Goal: Task Accomplishment & Management: Use online tool/utility

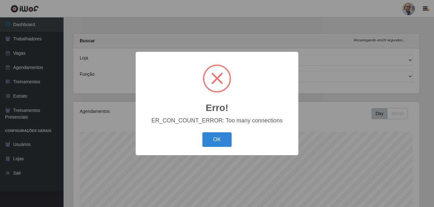
select select "251"
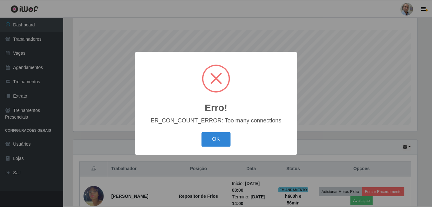
scroll to position [132, 346]
click at [222, 137] on button "OK" at bounding box center [217, 139] width 30 height 15
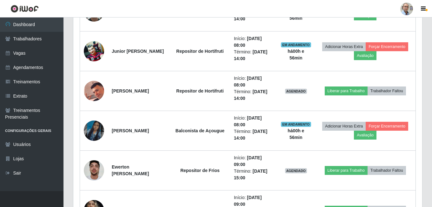
scroll to position [578, 0]
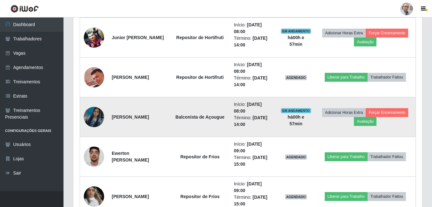
drag, startPoint x: 112, startPoint y: 113, endPoint x: 137, endPoint y: 122, distance: 26.6
click at [137, 122] on td "[PERSON_NAME]" at bounding box center [139, 117] width 62 height 40
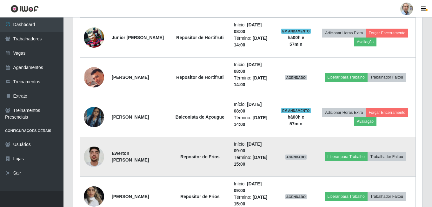
click at [242, 144] on li "Início: [DATE] 09:00" at bounding box center [253, 147] width 39 height 13
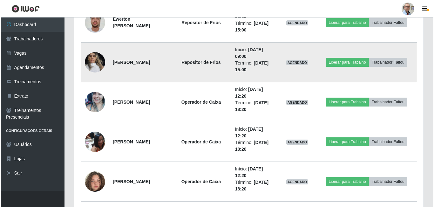
scroll to position [674, 0]
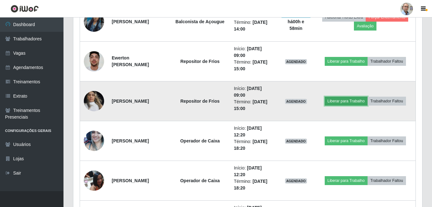
click at [344, 100] on button "Liberar para Trabalho" at bounding box center [346, 101] width 43 height 9
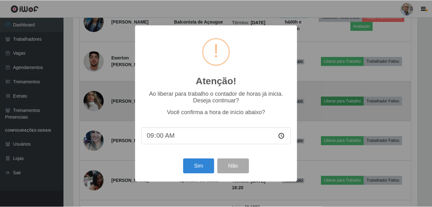
scroll to position [132, 346]
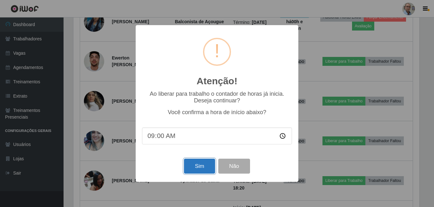
click at [187, 168] on button "Sim" at bounding box center [199, 165] width 31 height 15
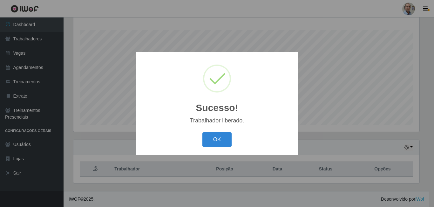
click at [315, 124] on div "Sucesso! × Trabalhador liberado. OK Cancel" at bounding box center [217, 103] width 434 height 207
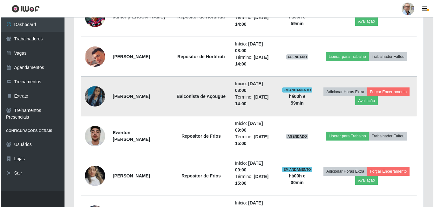
scroll to position [610, 0]
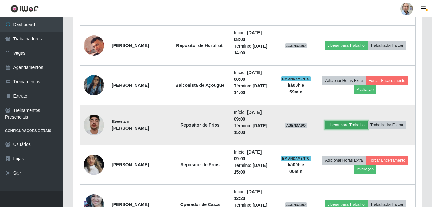
click at [361, 123] on button "Liberar para Trabalho" at bounding box center [346, 124] width 43 height 9
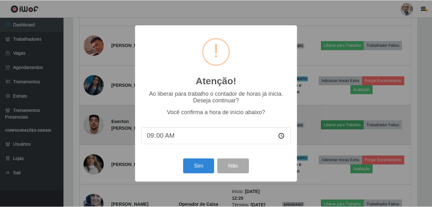
scroll to position [132, 346]
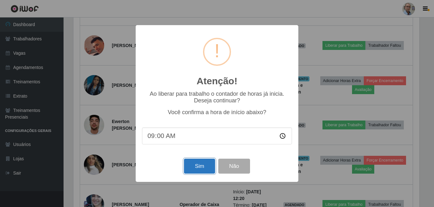
click at [189, 169] on button "Sim" at bounding box center [199, 165] width 31 height 15
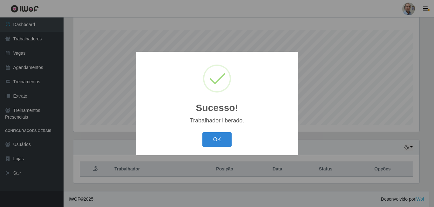
click at [335, 136] on div "Sucesso! × Trabalhador liberado. OK Cancel" at bounding box center [217, 103] width 434 height 207
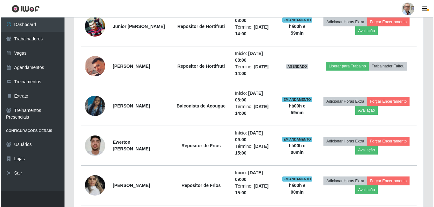
scroll to position [578, 0]
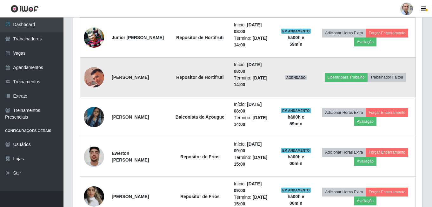
click at [94, 76] on img at bounding box center [94, 76] width 20 height 25
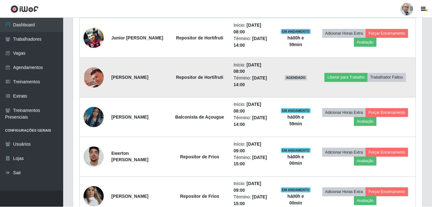
scroll to position [132, 346]
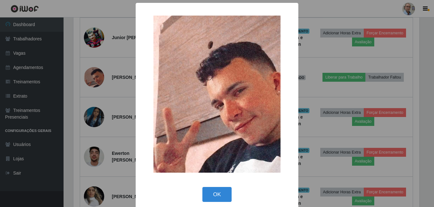
click at [127, 99] on div "× OK Cancel" at bounding box center [217, 103] width 434 height 207
